Goal: Use online tool/utility: Utilize a website feature to perform a specific function

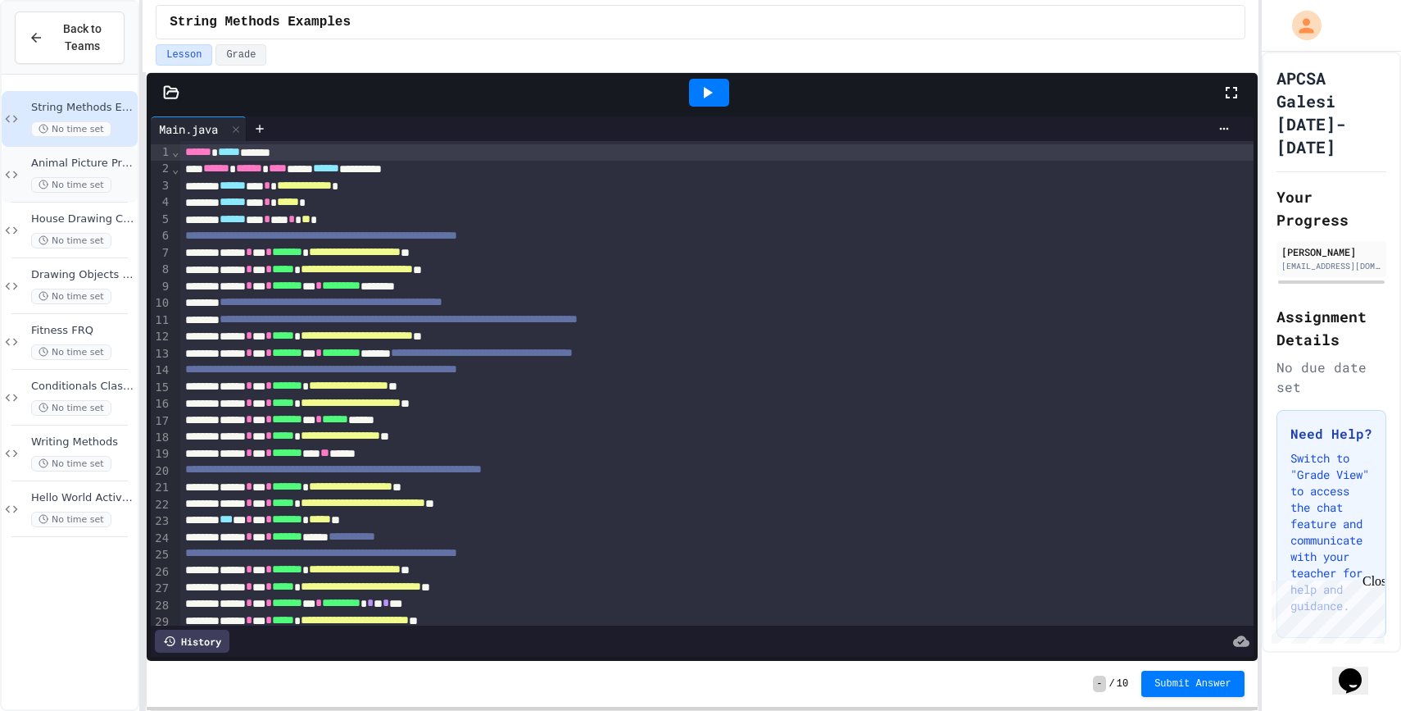
click at [126, 169] on span "Animal Picture Project" at bounding box center [82, 164] width 103 height 14
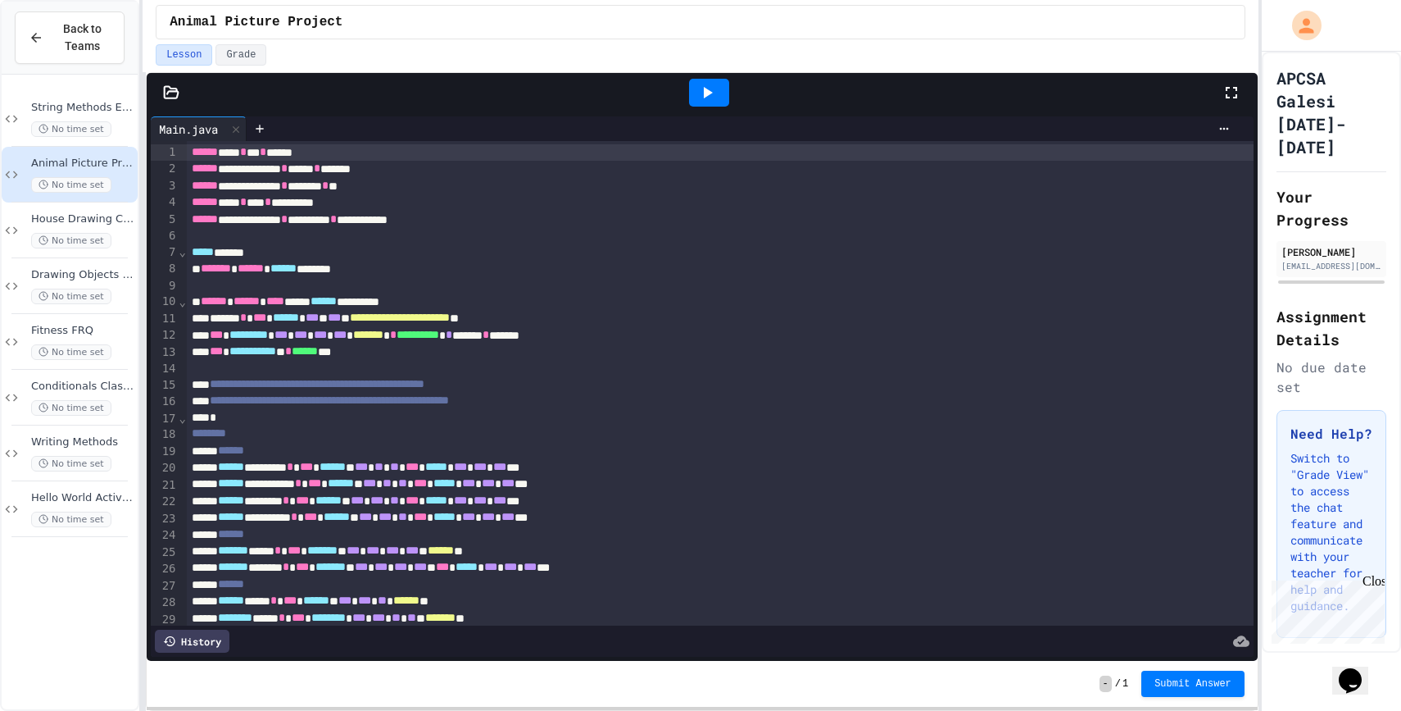
click at [704, 93] on icon at bounding box center [708, 92] width 9 height 11
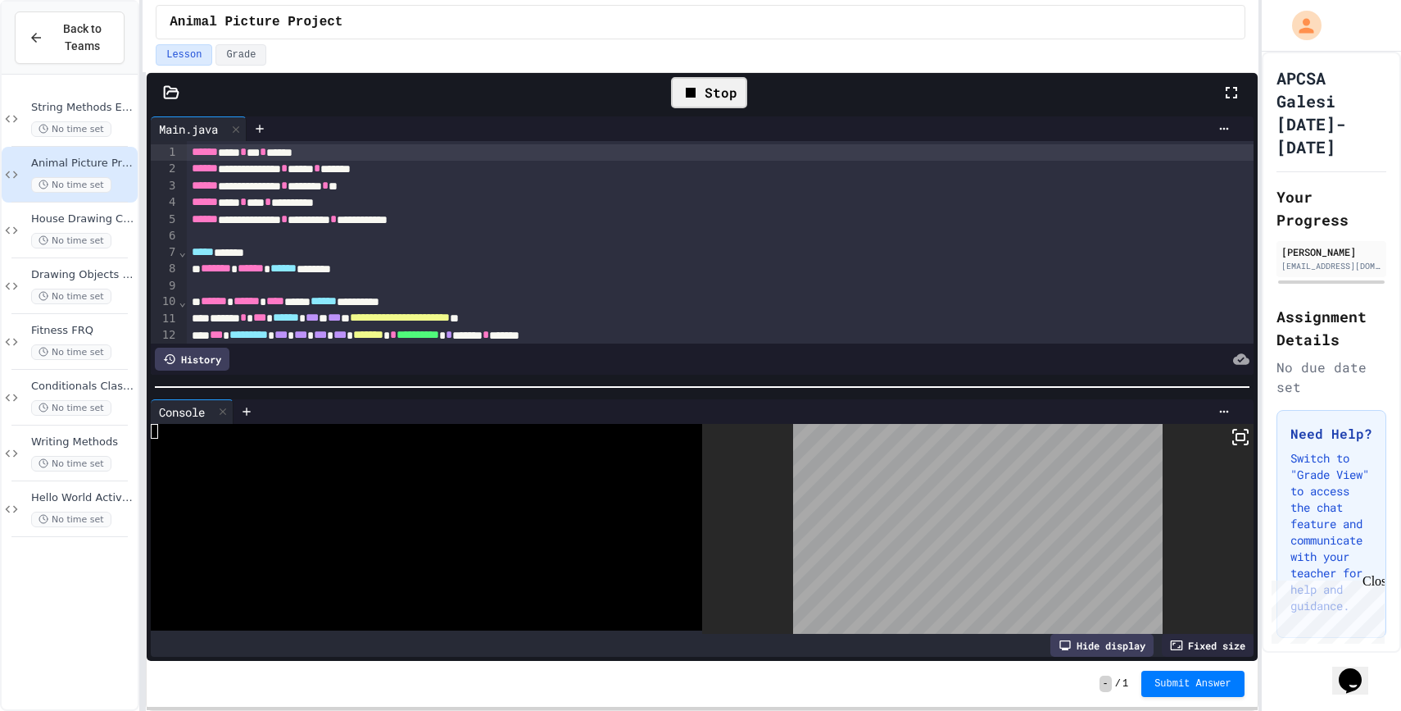
click at [1244, 438] on rect at bounding box center [1241, 437] width 8 height 7
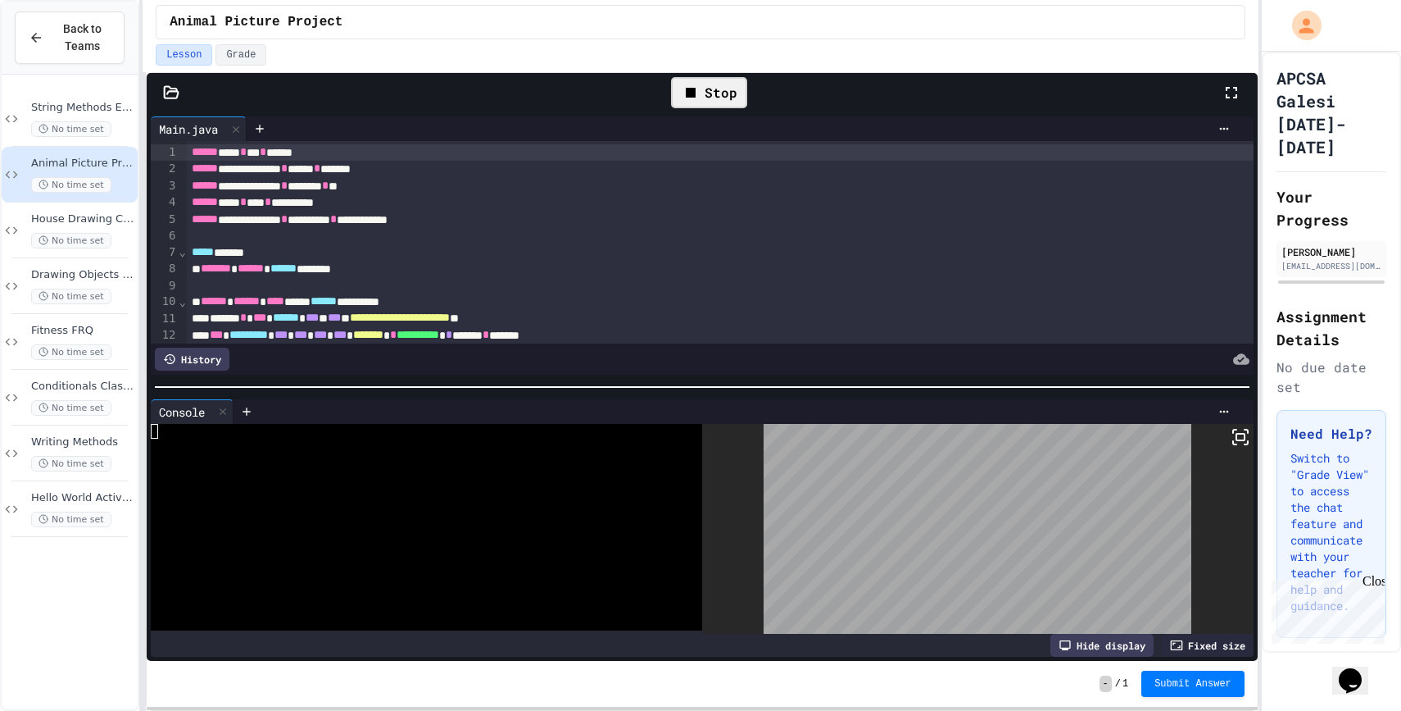
click at [728, 99] on div "Stop" at bounding box center [709, 92] width 76 height 31
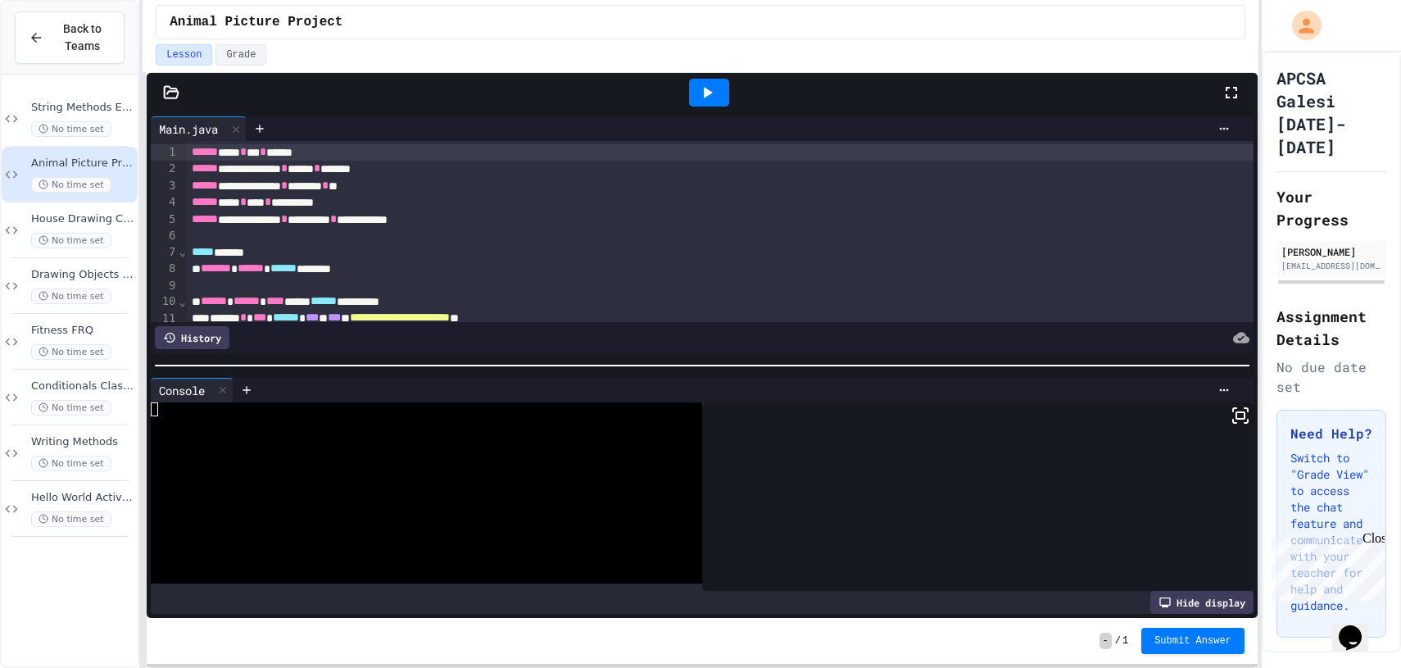
click at [720, 94] on div at bounding box center [709, 93] width 40 height 28
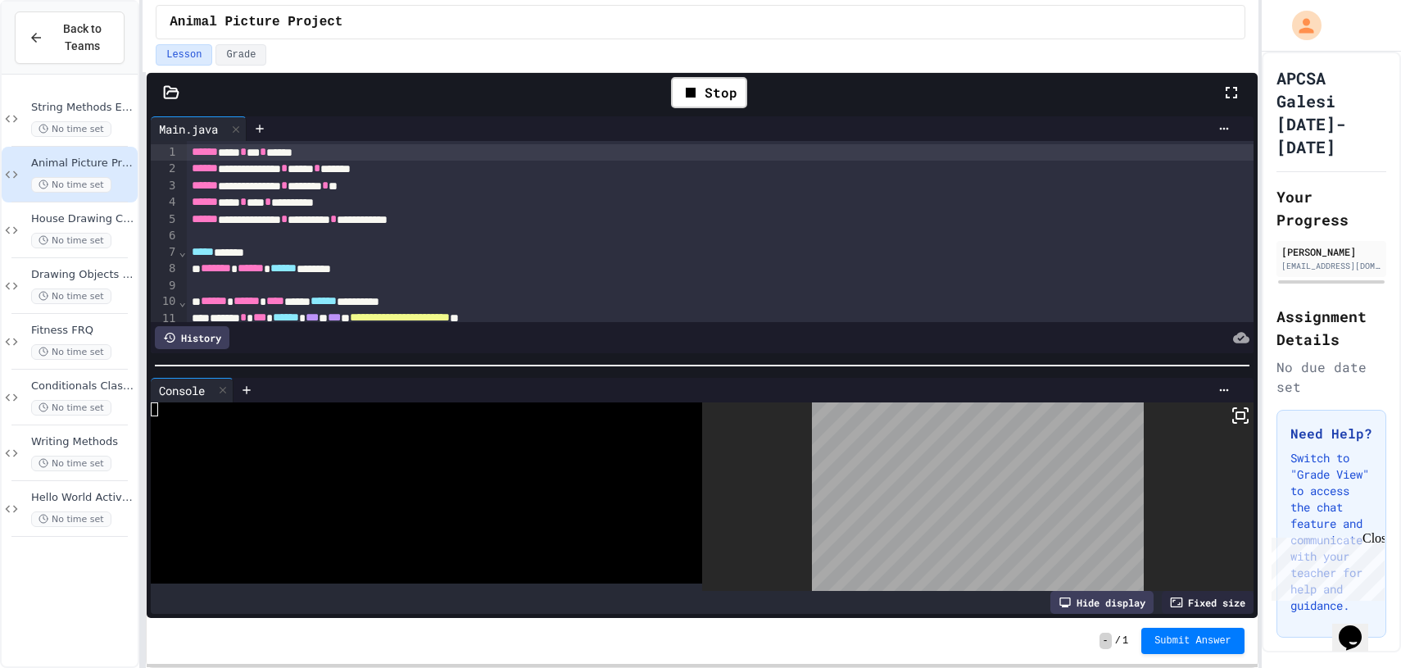
click at [1237, 414] on rect at bounding box center [1241, 415] width 8 height 7
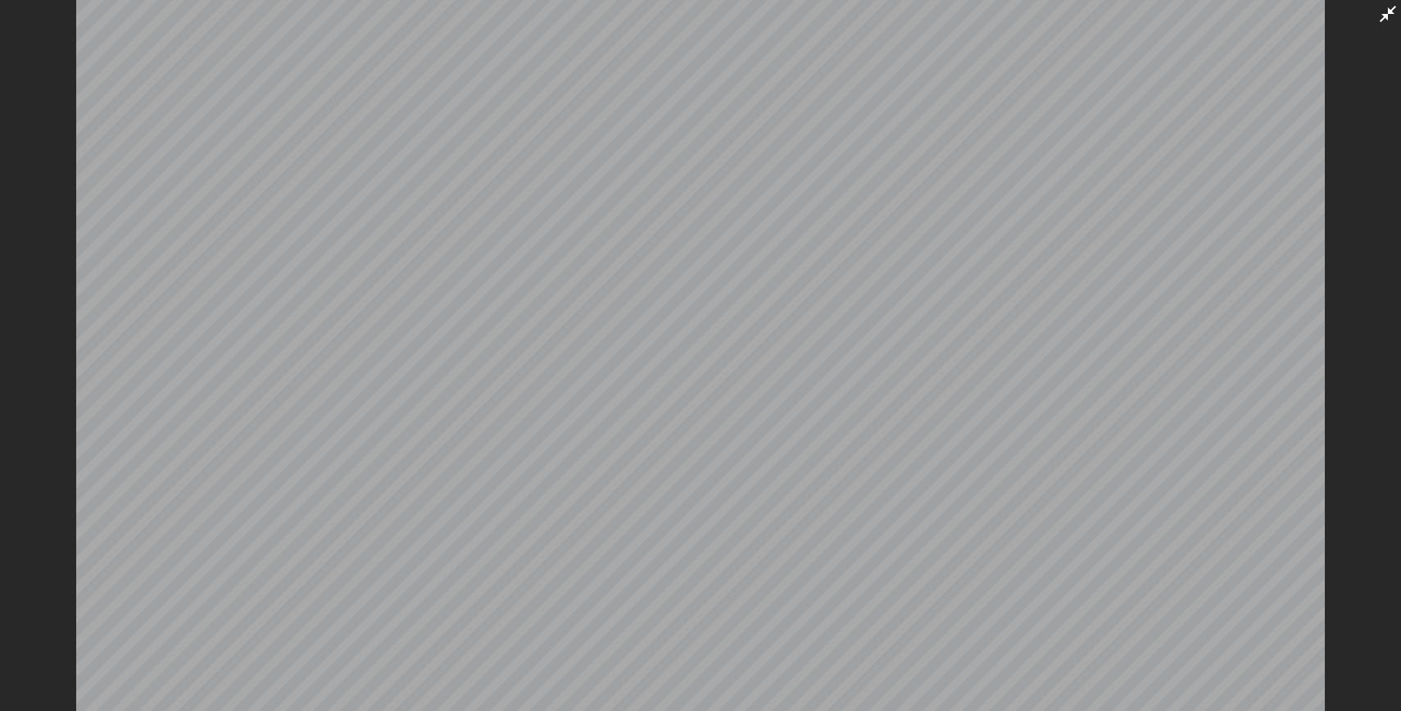
click at [1396, 18] on icon at bounding box center [1388, 14] width 20 height 20
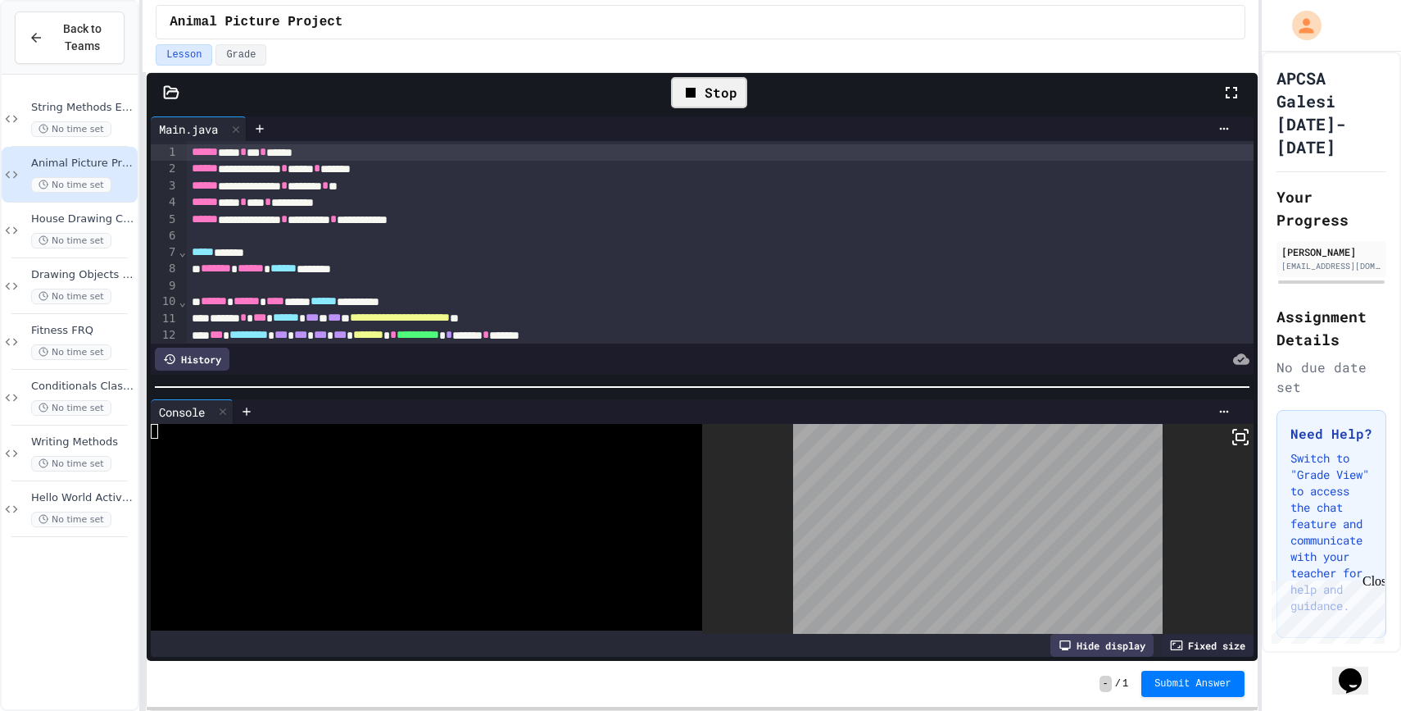
click at [727, 97] on div "Stop" at bounding box center [709, 92] width 76 height 31
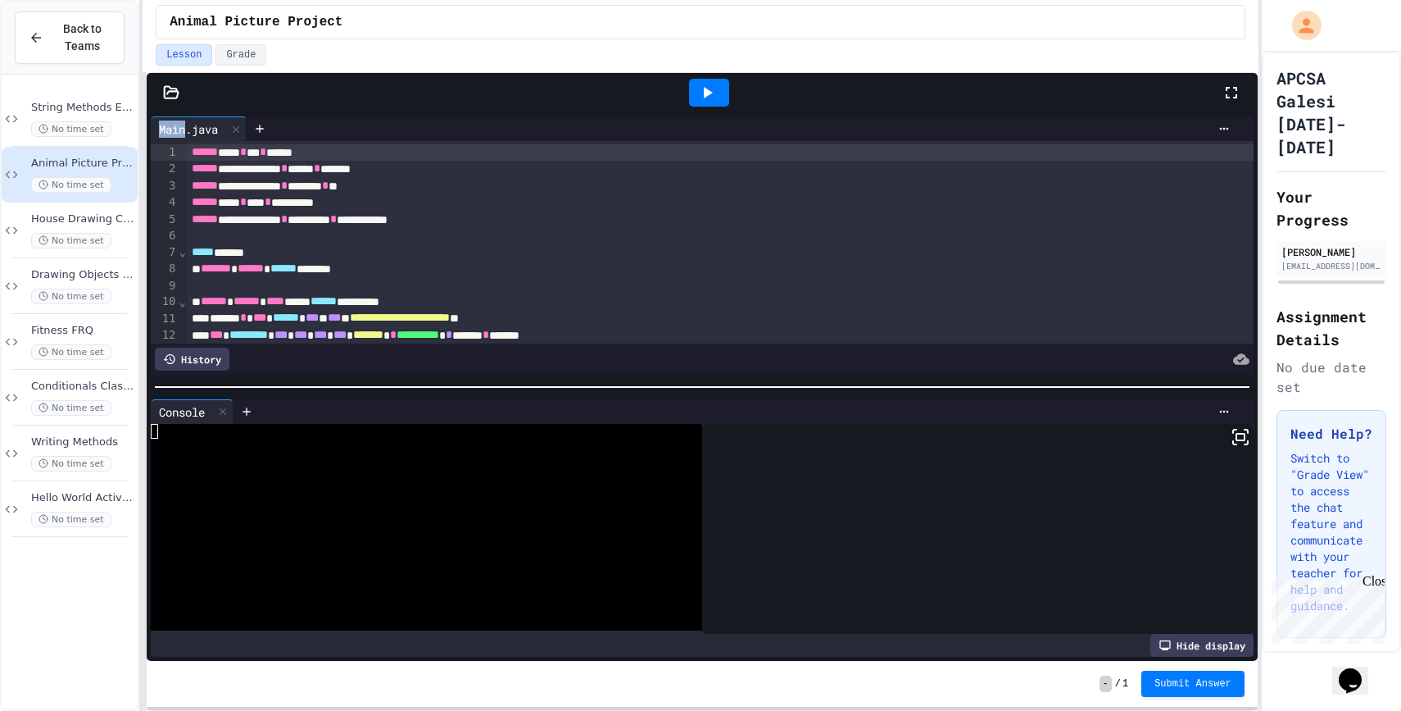
click at [727, 97] on div at bounding box center [709, 93] width 40 height 28
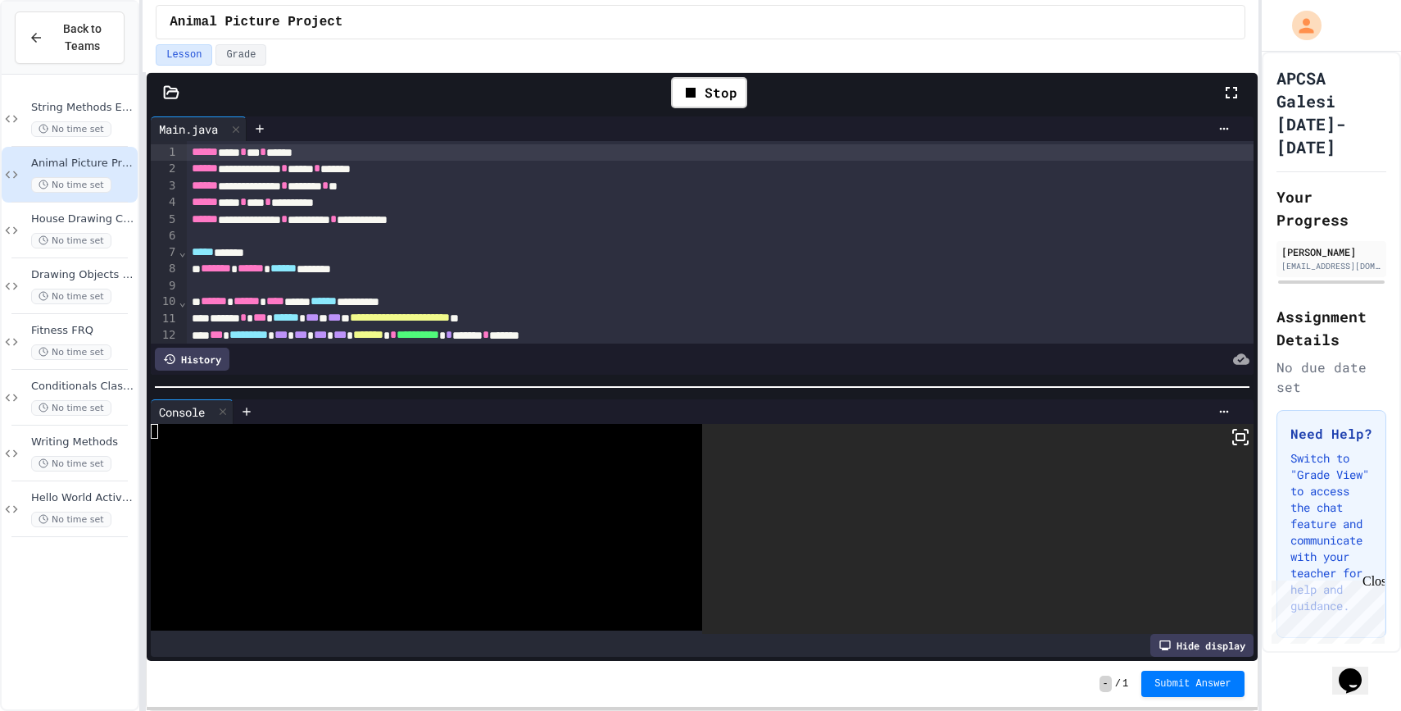
click at [1242, 440] on rect at bounding box center [1241, 437] width 8 height 7
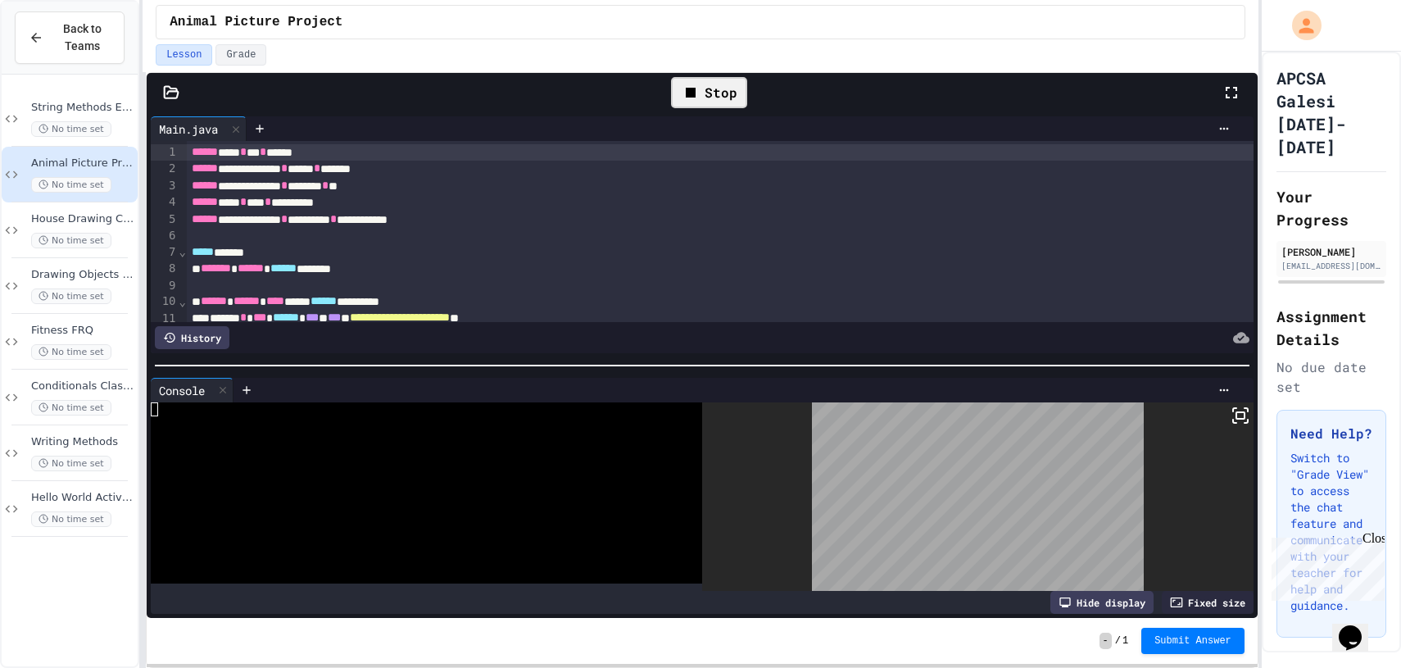
click at [711, 94] on div "Stop" at bounding box center [709, 92] width 76 height 31
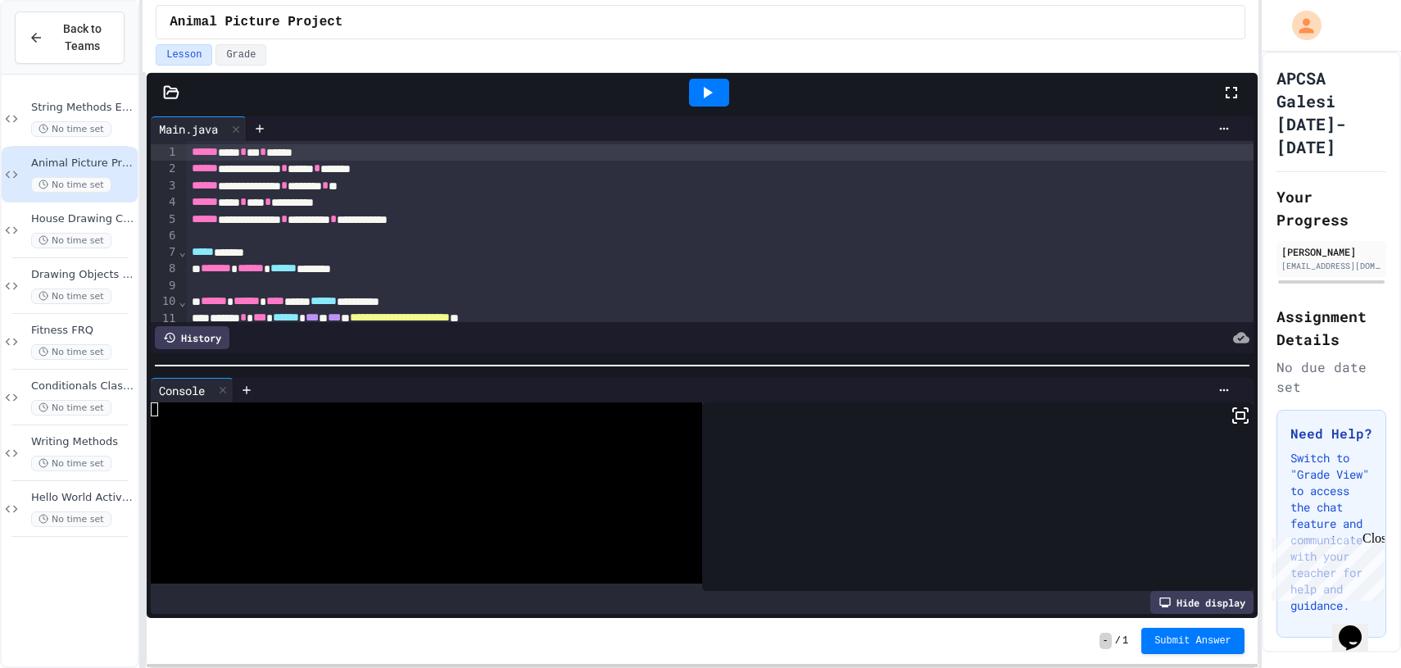
click at [711, 94] on icon at bounding box center [707, 93] width 20 height 20
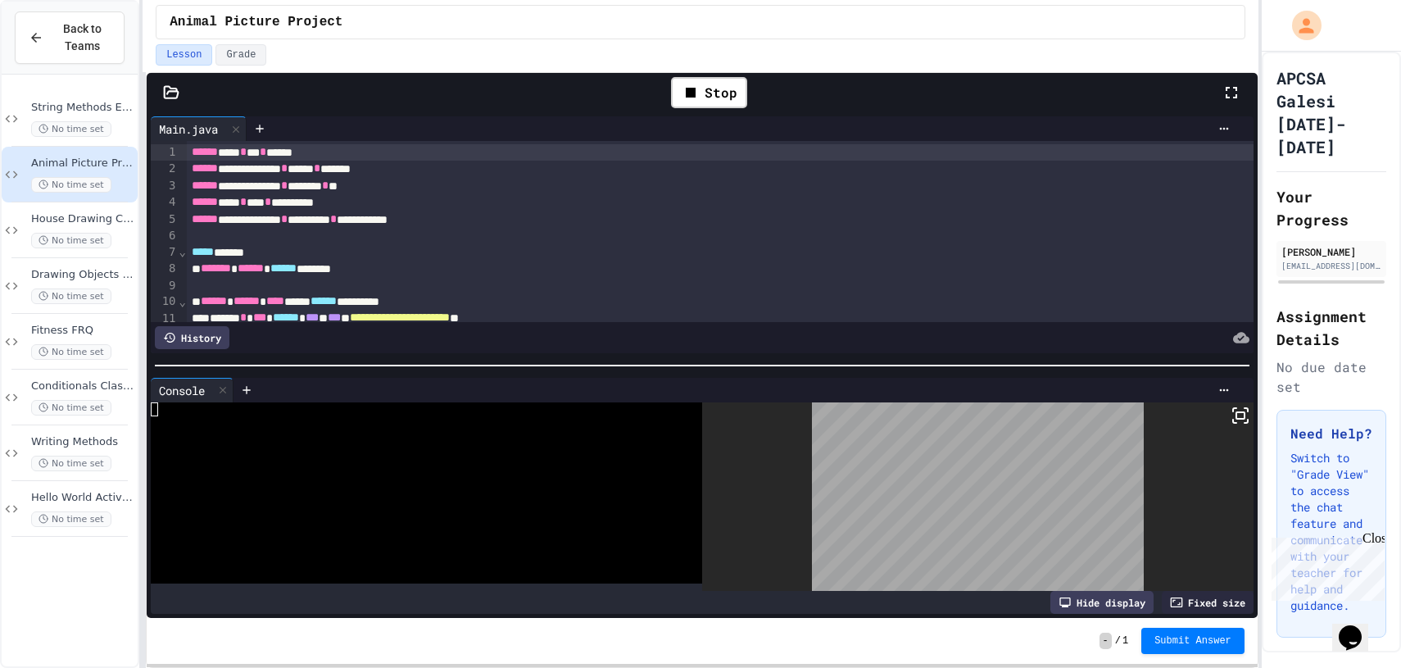
click at [1237, 412] on rect at bounding box center [1241, 415] width 8 height 7
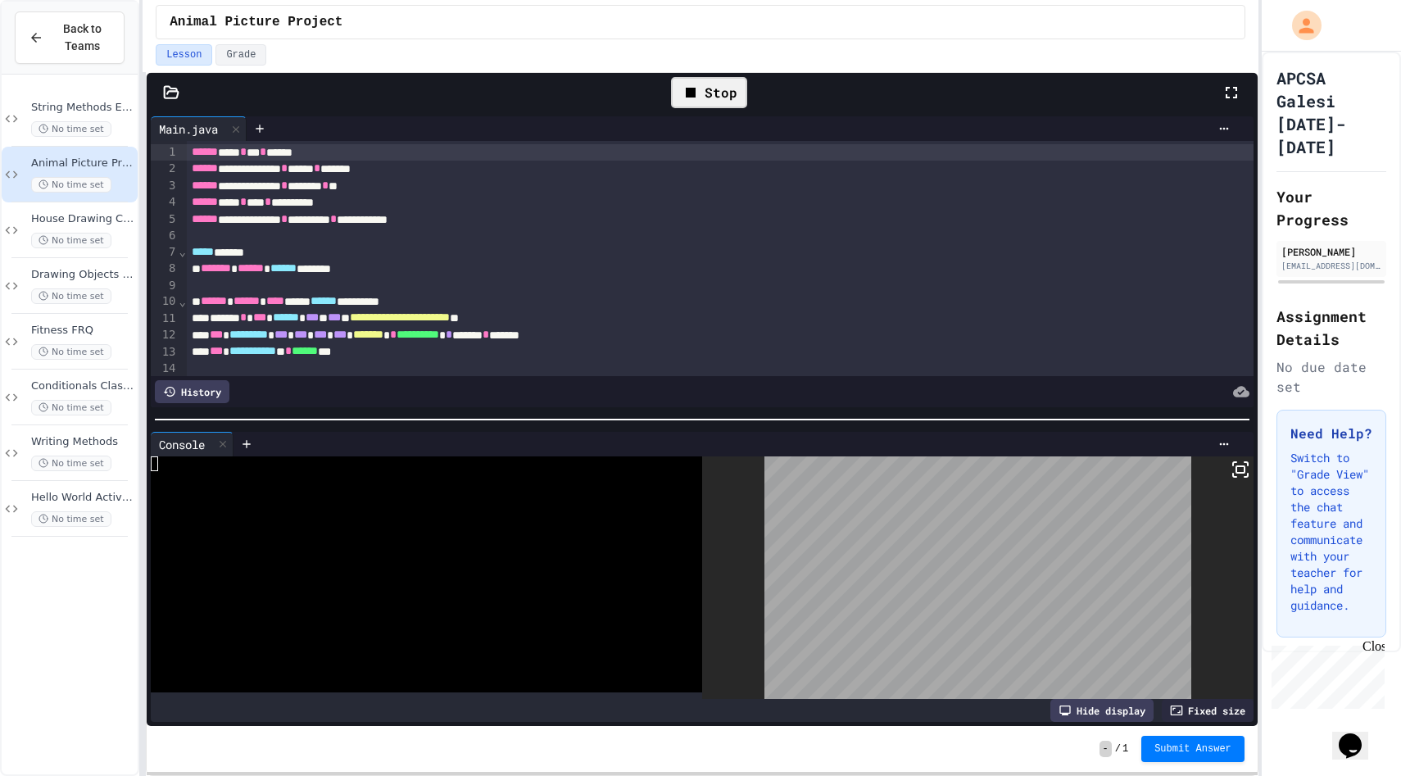
click at [714, 105] on div "Stop" at bounding box center [709, 92] width 76 height 31
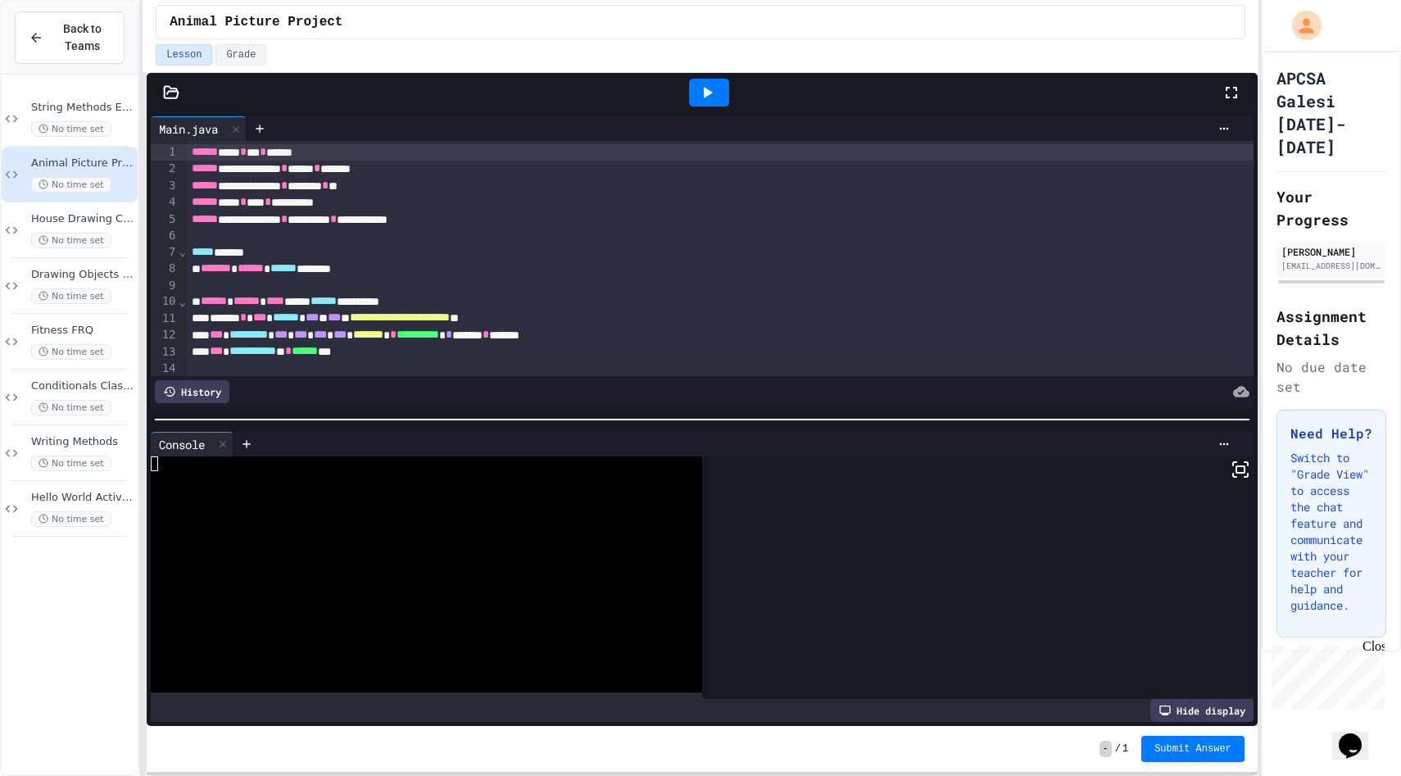
click at [700, 88] on icon at bounding box center [707, 93] width 20 height 20
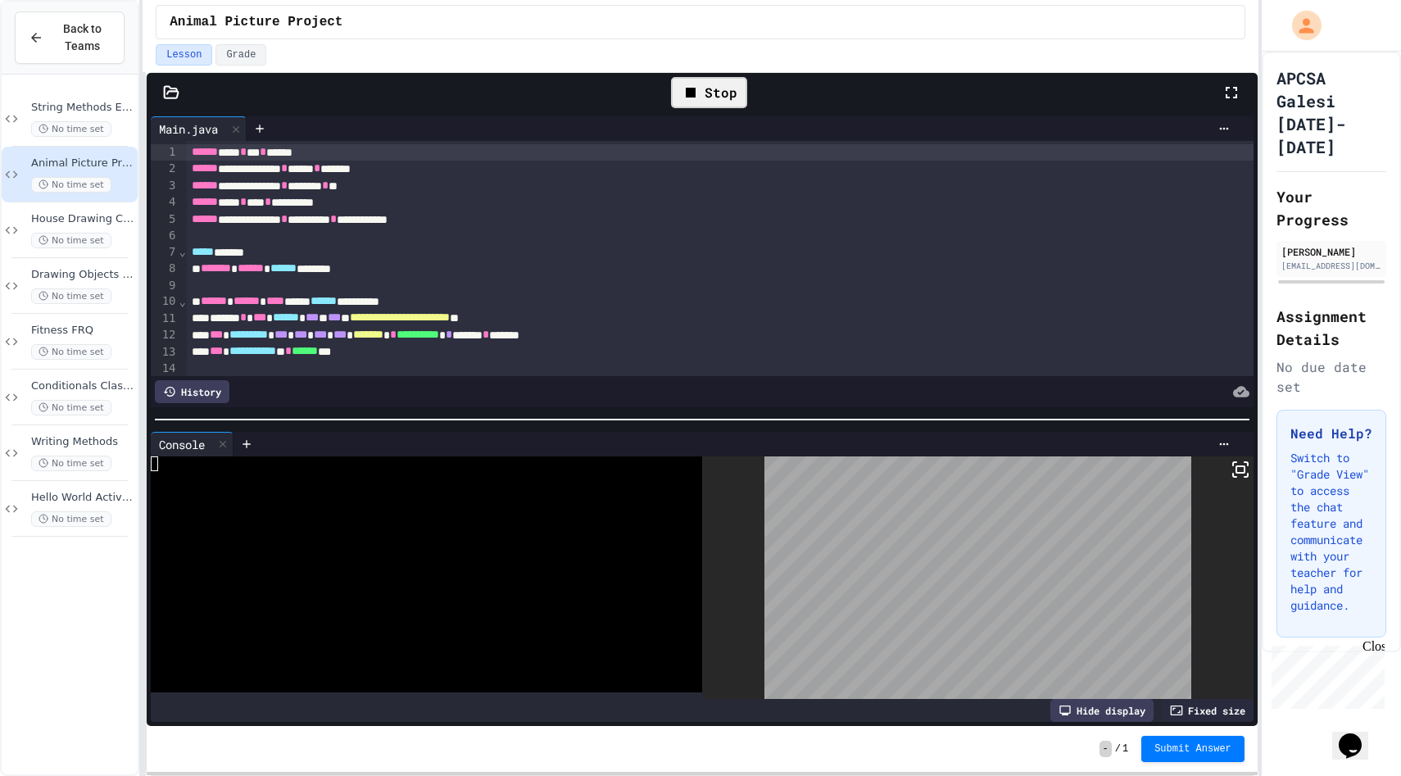
click at [1240, 472] on rect at bounding box center [1241, 469] width 8 height 7
click at [698, 92] on div at bounding box center [700, 388] width 1401 height 776
click at [719, 85] on div "Stop" at bounding box center [709, 92] width 76 height 31
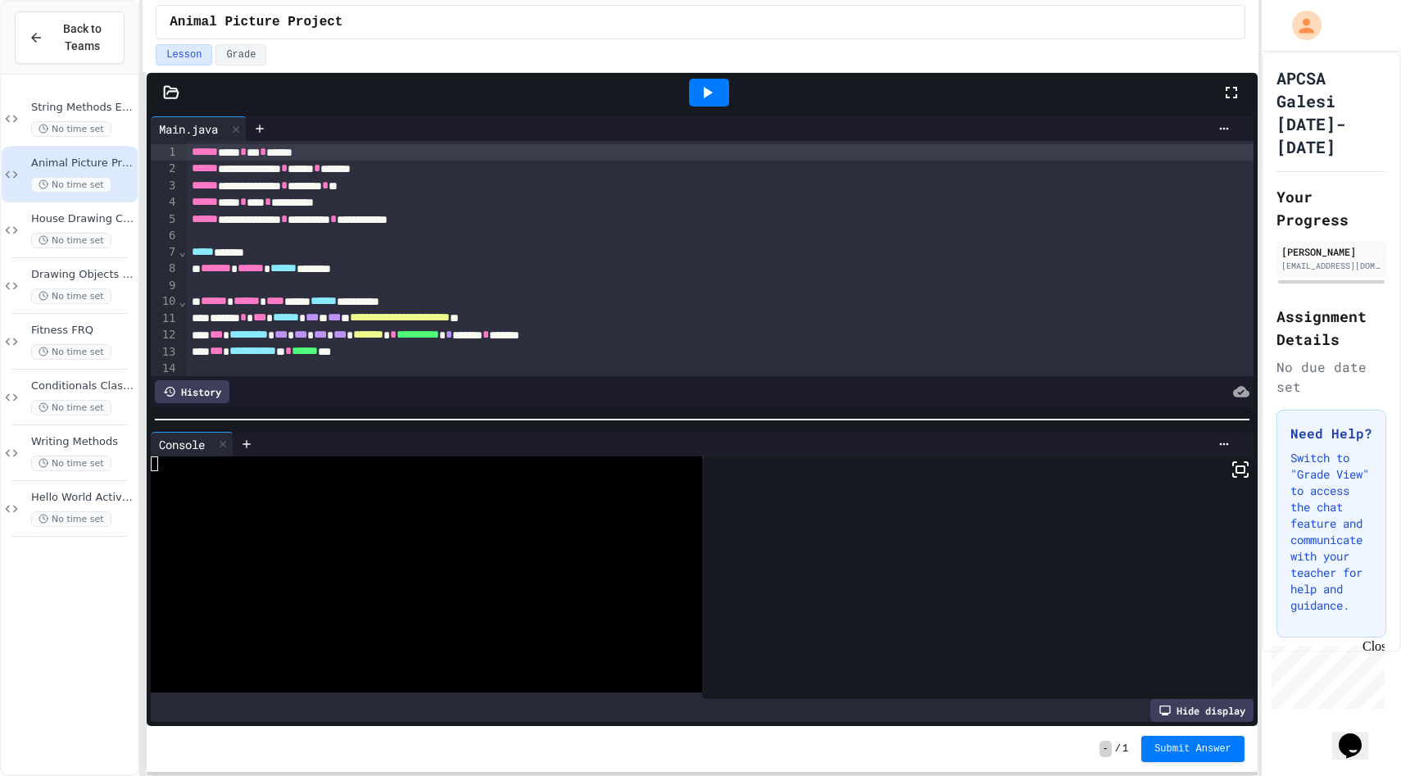
click at [705, 103] on div at bounding box center [709, 93] width 40 height 28
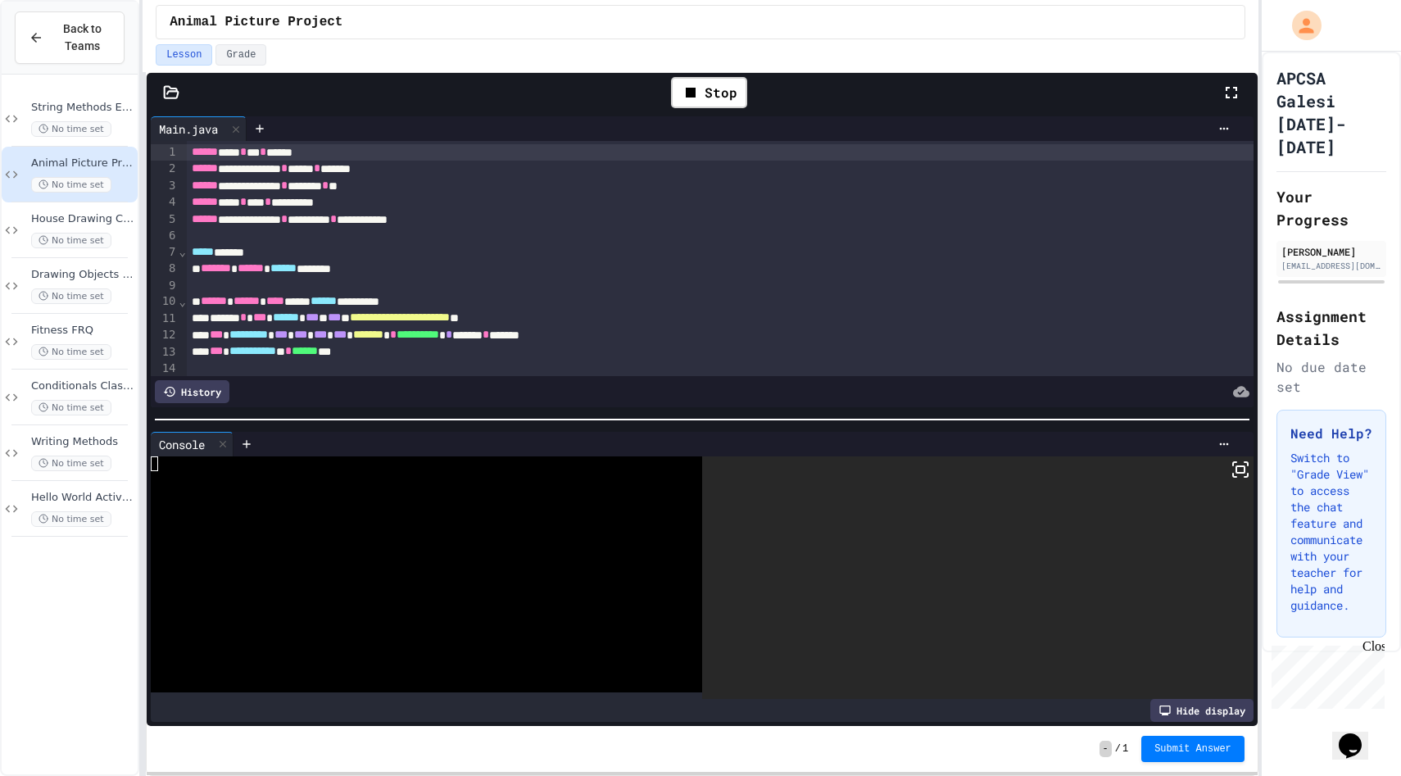
click at [1241, 470] on icon at bounding box center [1241, 470] width 20 height 20
